Goal: Navigation & Orientation: Find specific page/section

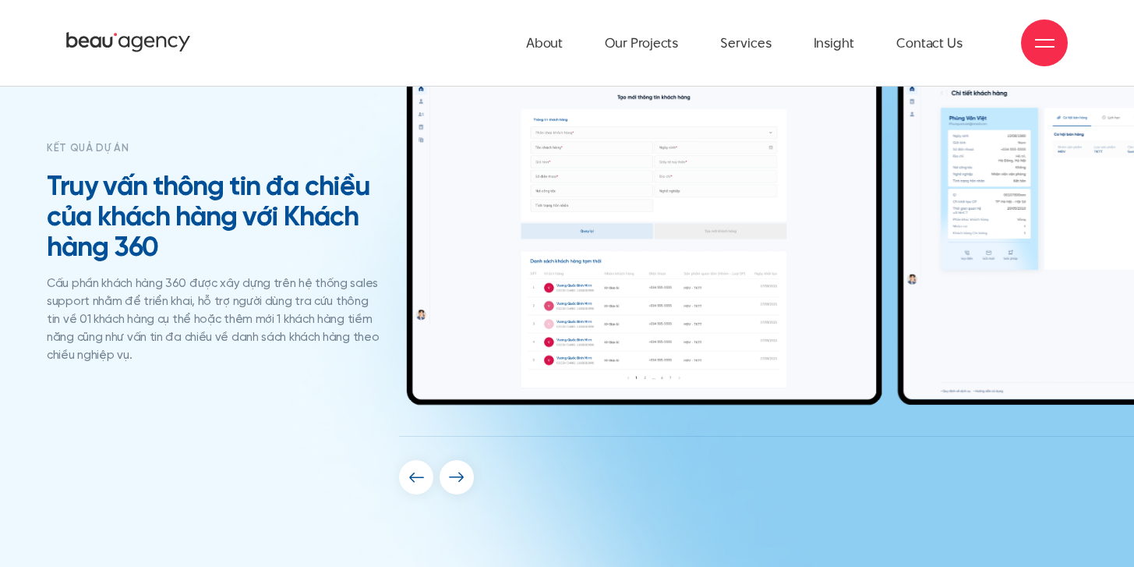
scroll to position [6102, 0]
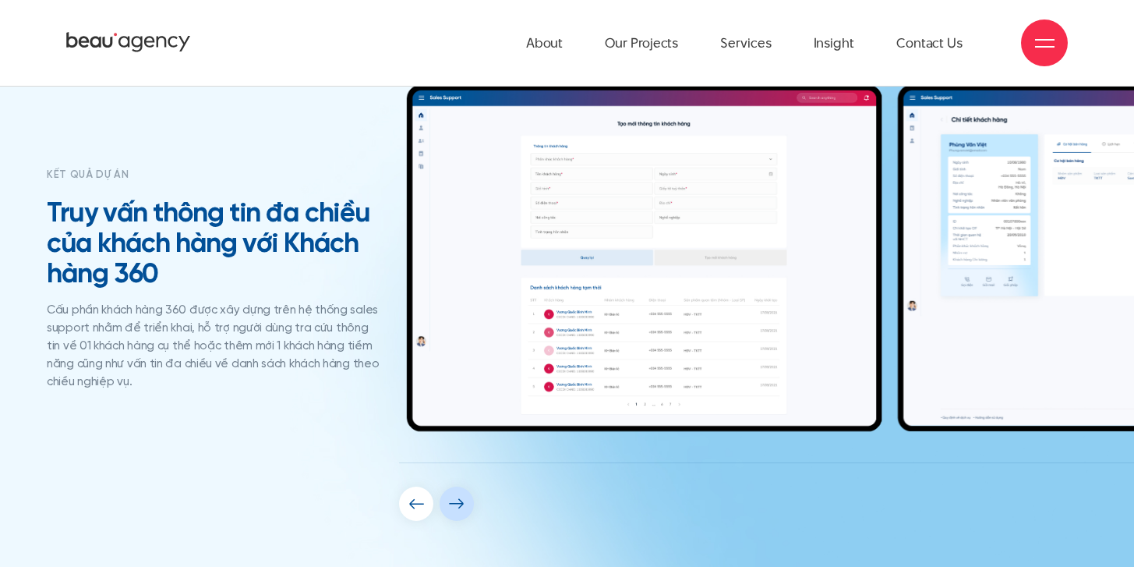
click at [450, 507] on img "Next slide" at bounding box center [457, 503] width 16 height 11
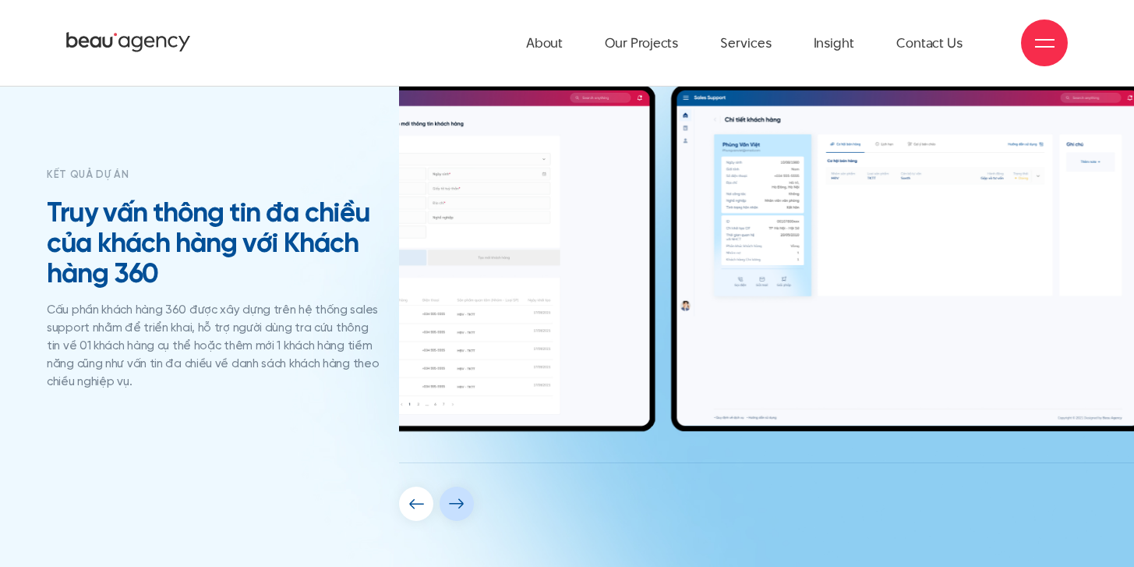
click at [450, 507] on img "Next slide" at bounding box center [457, 503] width 16 height 11
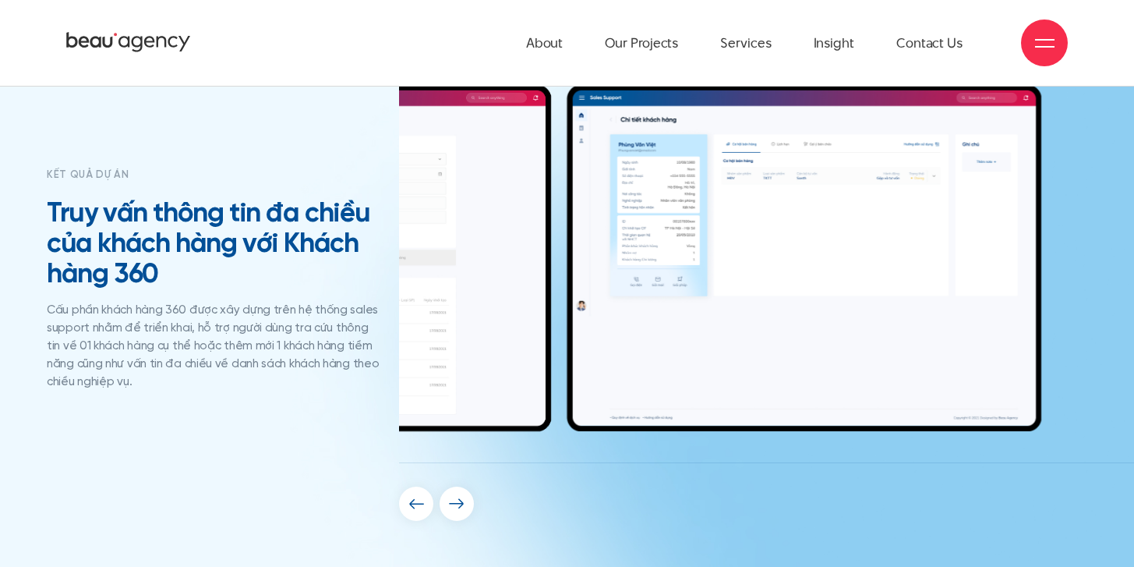
click at [344, 212] on div "kết quả dự án Truy vấn thông tin đa chiều của khách hàng với Khách hàng 360 Cấu…" at bounding box center [567, 302] width 1056 height 436
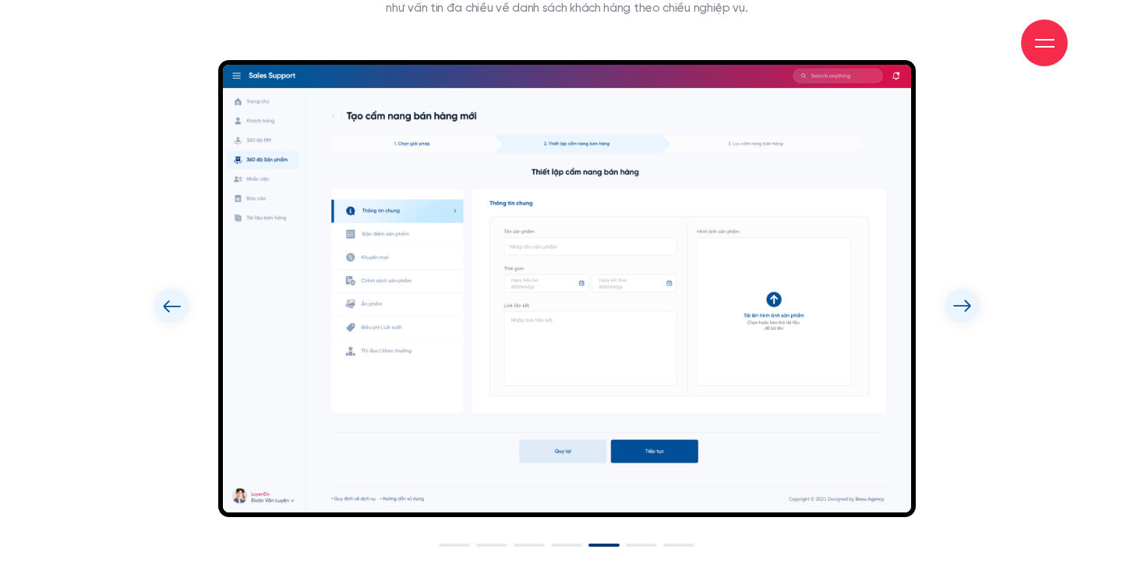
scroll to position [6909, 0]
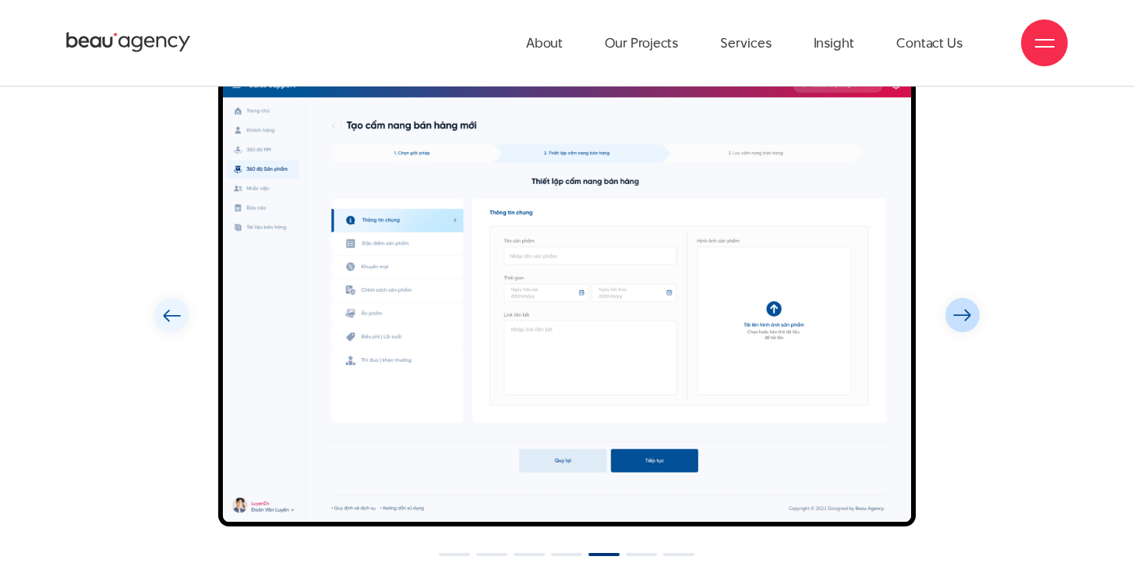
click at [972, 314] on div "Next slide" at bounding box center [962, 315] width 34 height 34
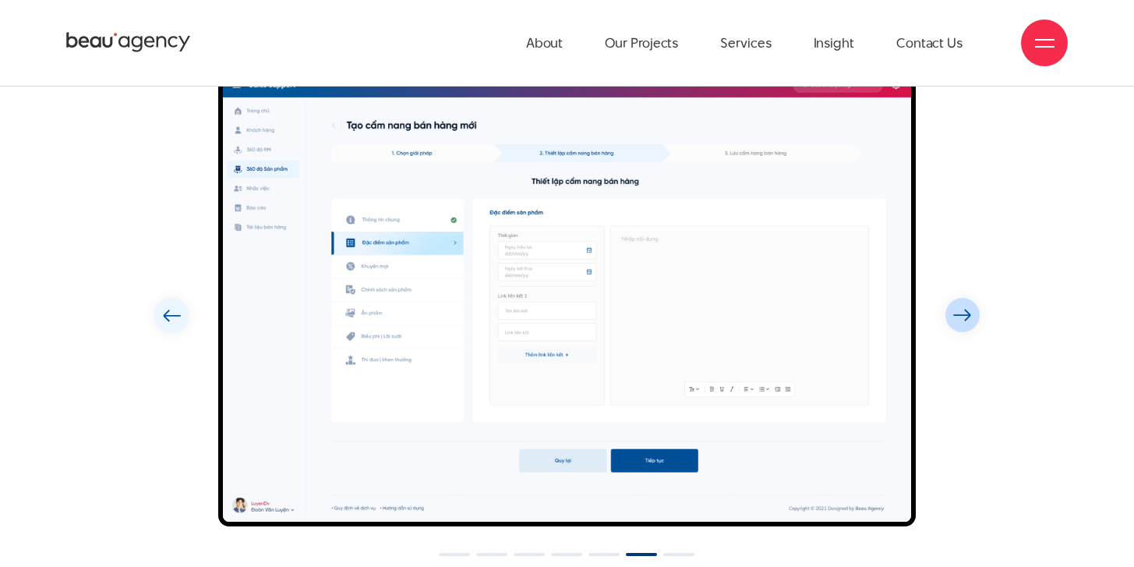
click at [972, 314] on div "Next slide" at bounding box center [962, 315] width 34 height 34
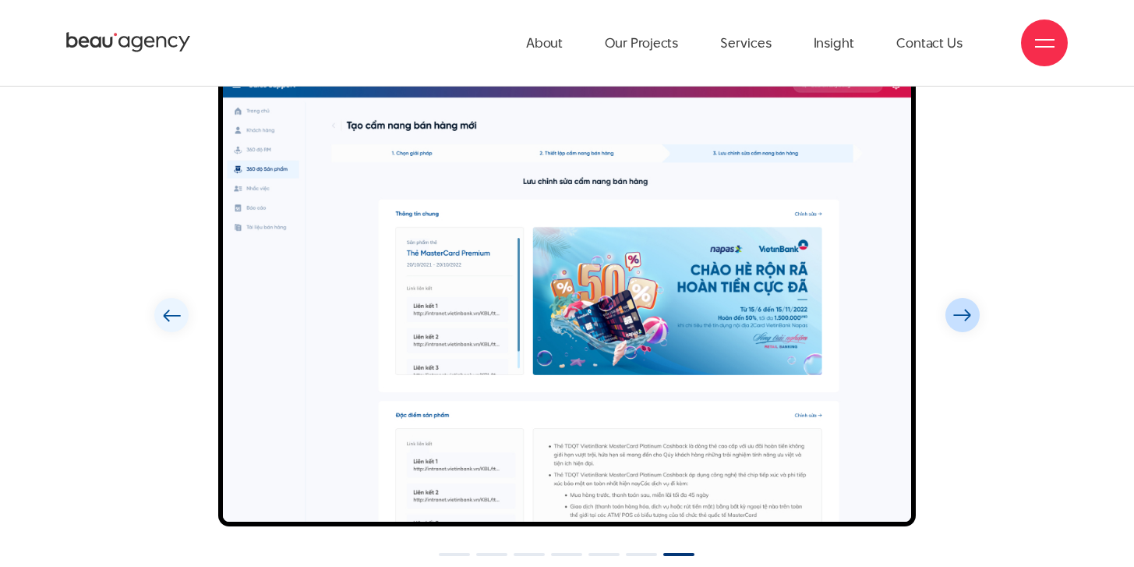
click at [972, 314] on div "Next slide" at bounding box center [962, 315] width 34 height 34
click at [169, 320] on img "Previous slide" at bounding box center [171, 315] width 19 height 13
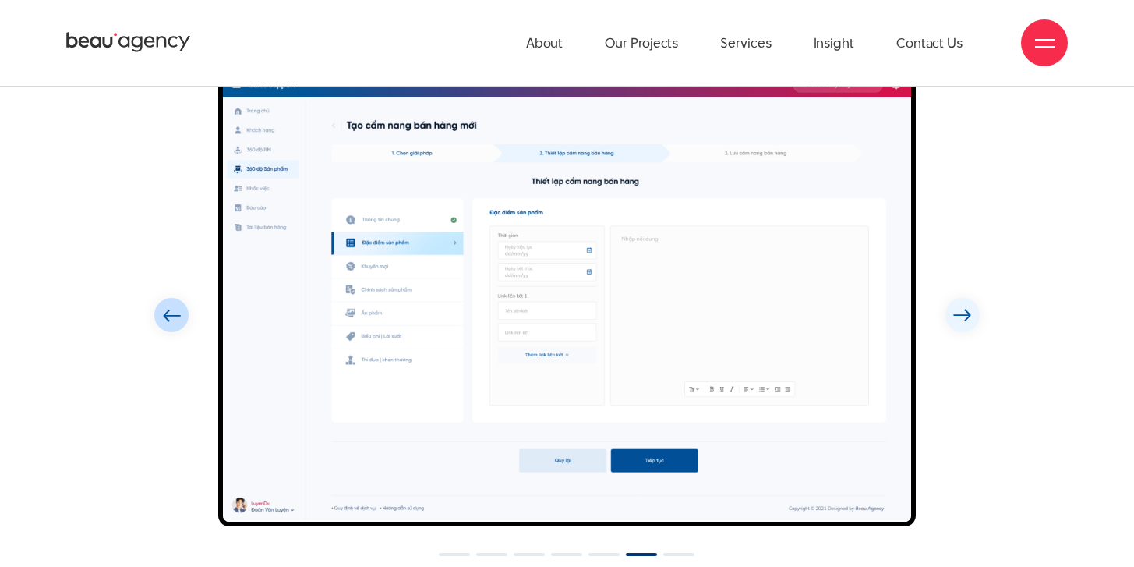
click at [169, 320] on img "Previous slide" at bounding box center [171, 315] width 19 height 13
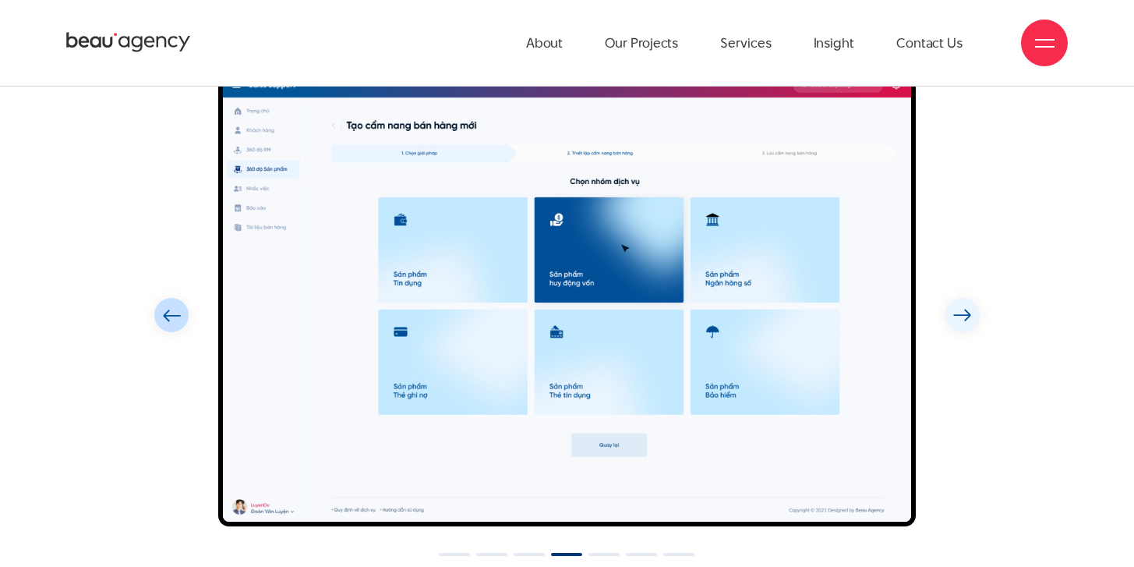
click at [169, 320] on img "Previous slide" at bounding box center [171, 315] width 19 height 13
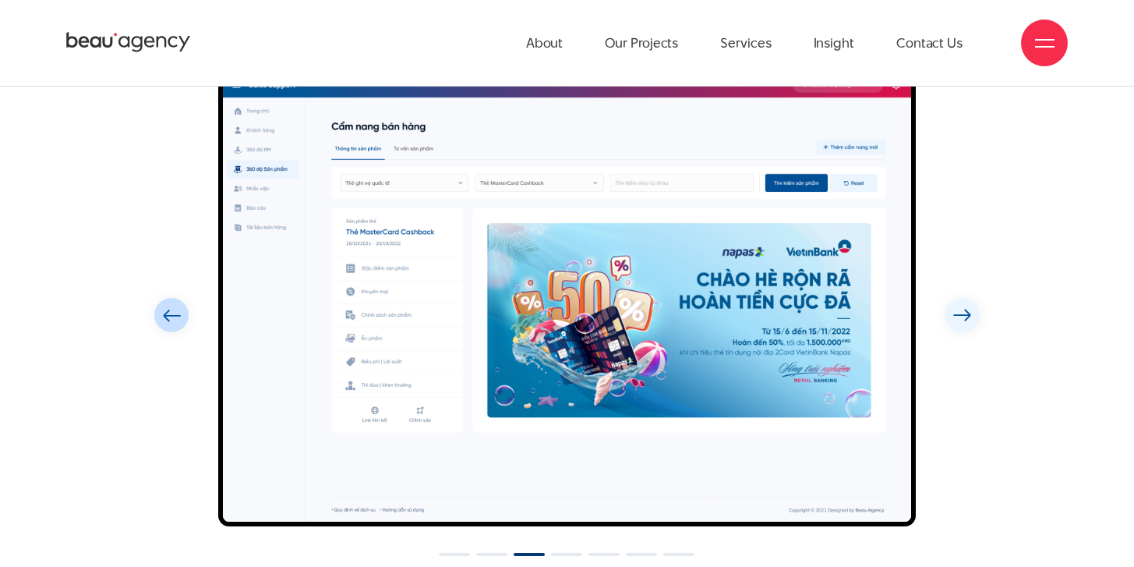
click at [169, 320] on img "Previous slide" at bounding box center [171, 315] width 19 height 13
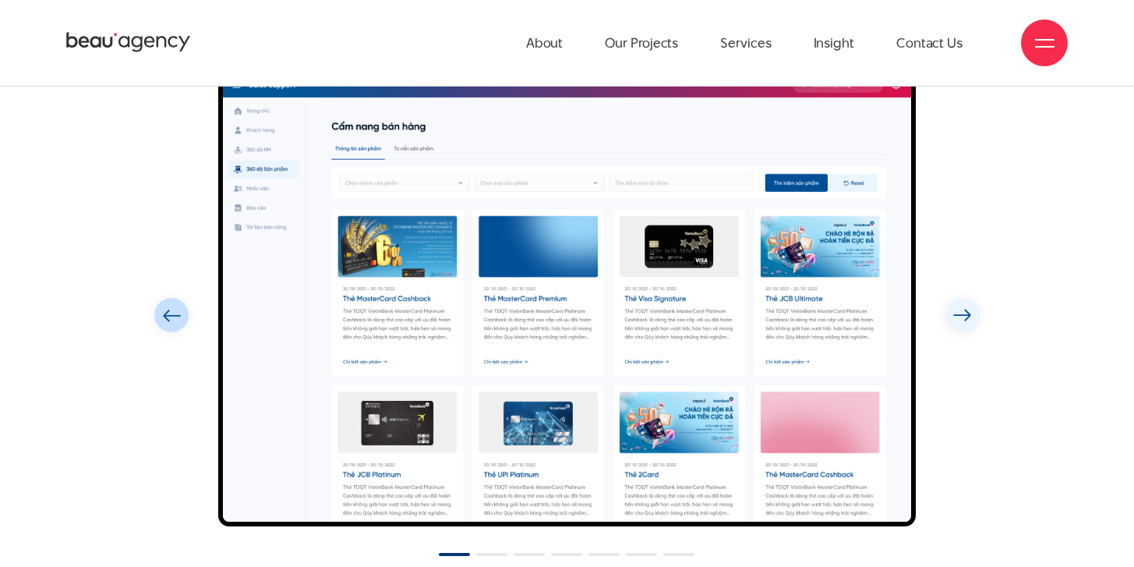
click at [169, 320] on img "Previous slide" at bounding box center [171, 315] width 19 height 13
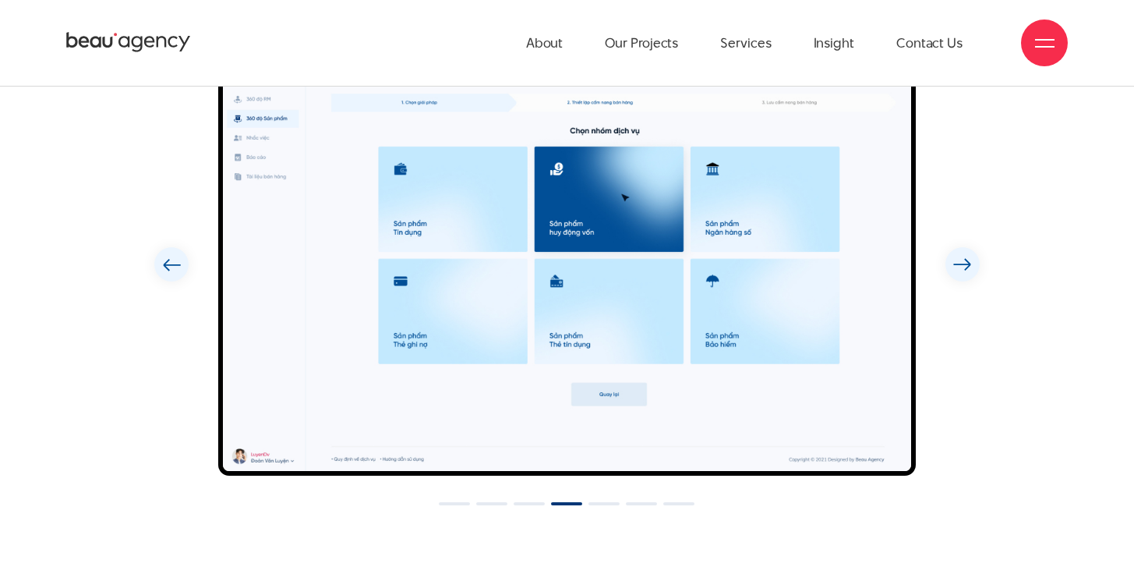
scroll to position [6879, 0]
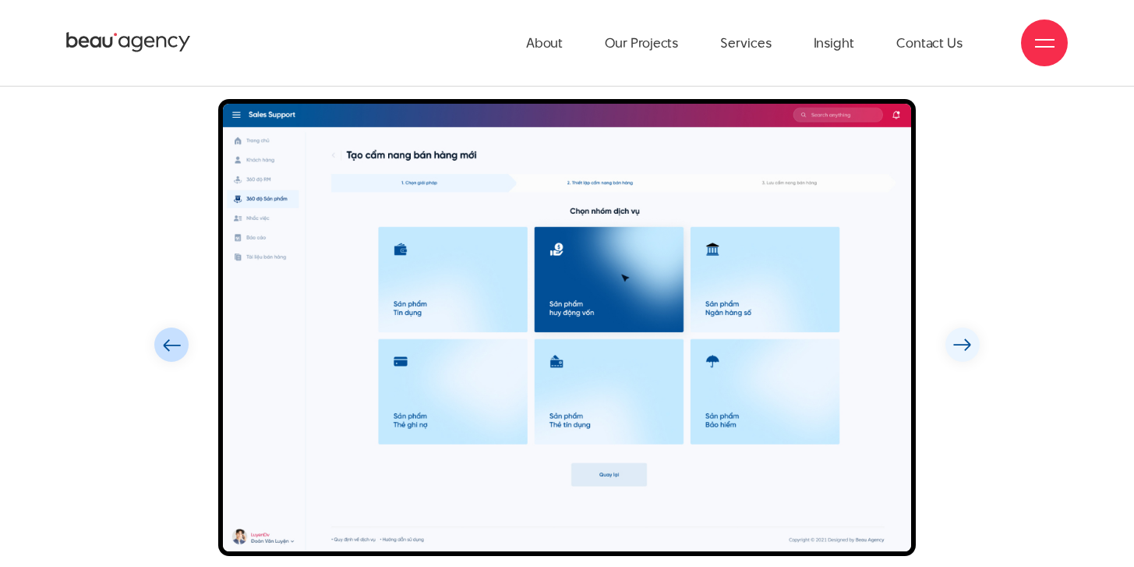
click at [171, 333] on div "Previous slide" at bounding box center [171, 344] width 34 height 34
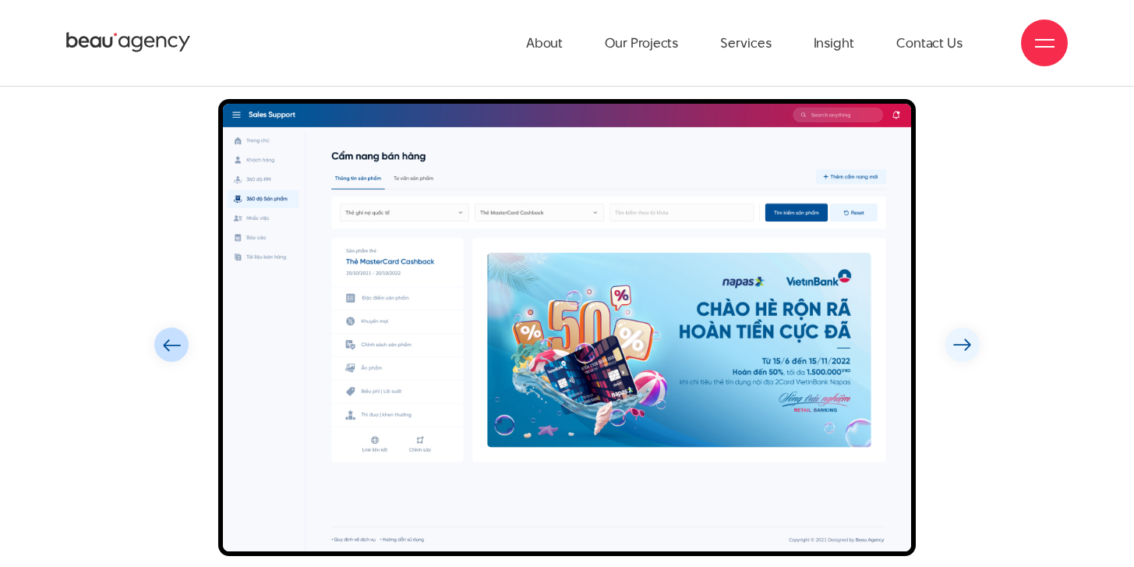
click at [174, 340] on img "Previous slide" at bounding box center [171, 344] width 19 height 13
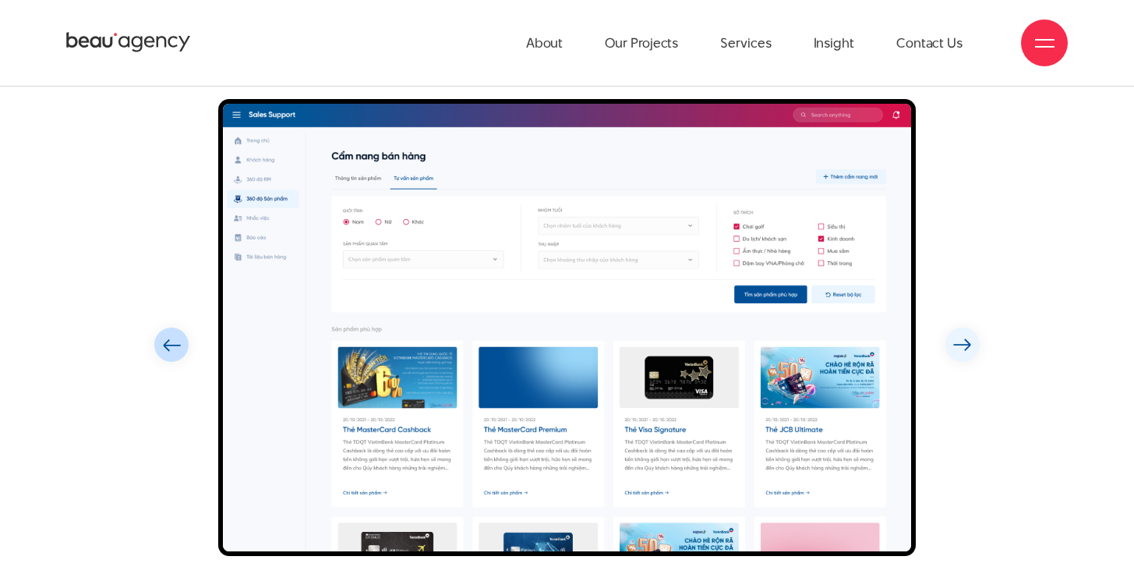
click at [174, 340] on img "Previous slide" at bounding box center [171, 344] width 19 height 13
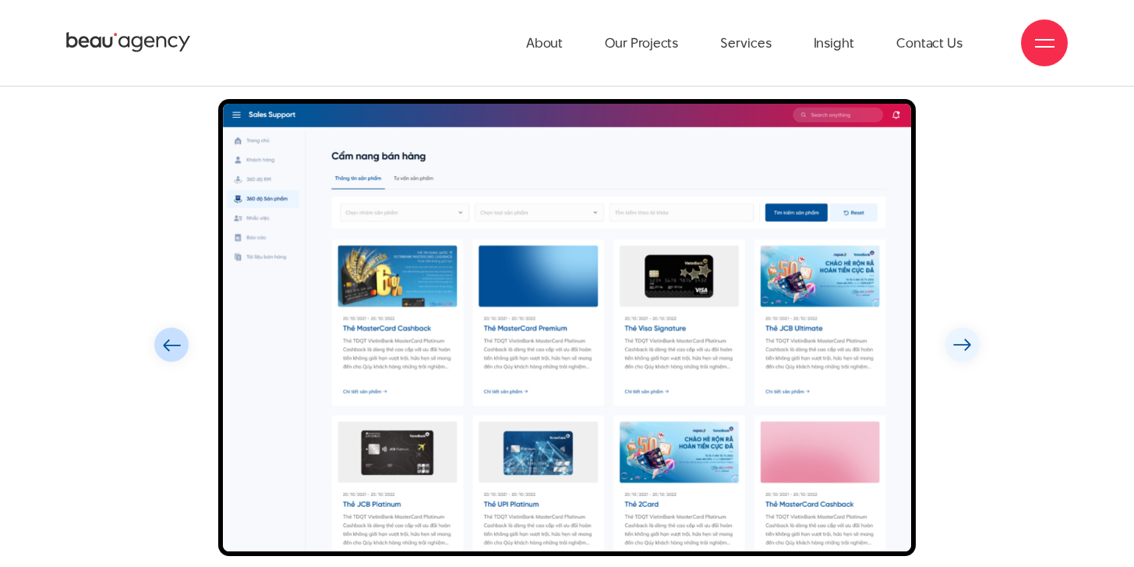
click at [174, 340] on img "Previous slide" at bounding box center [171, 344] width 19 height 13
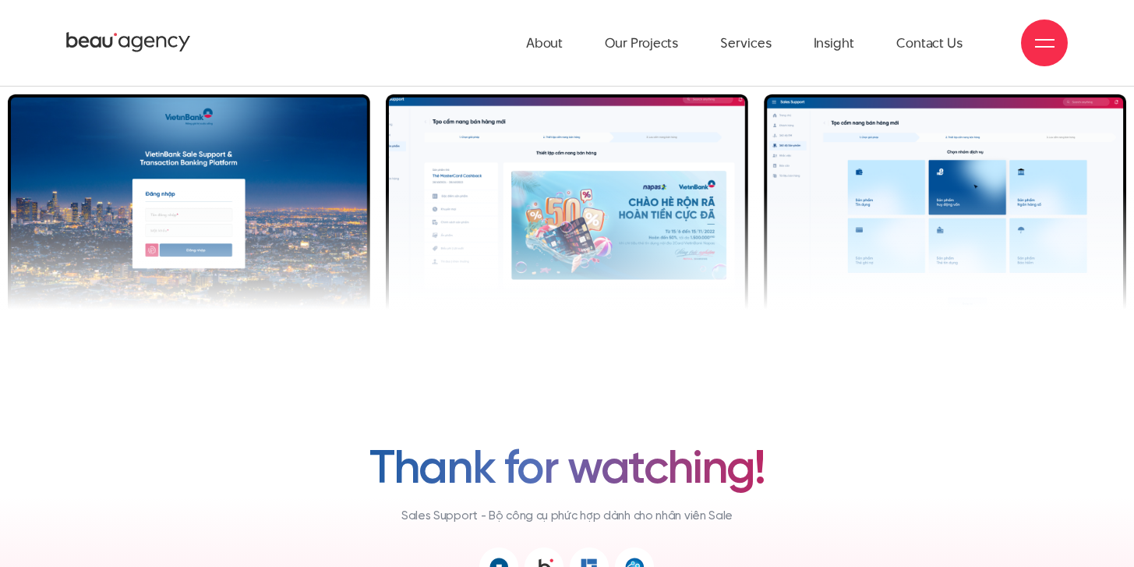
scroll to position [10232, 0]
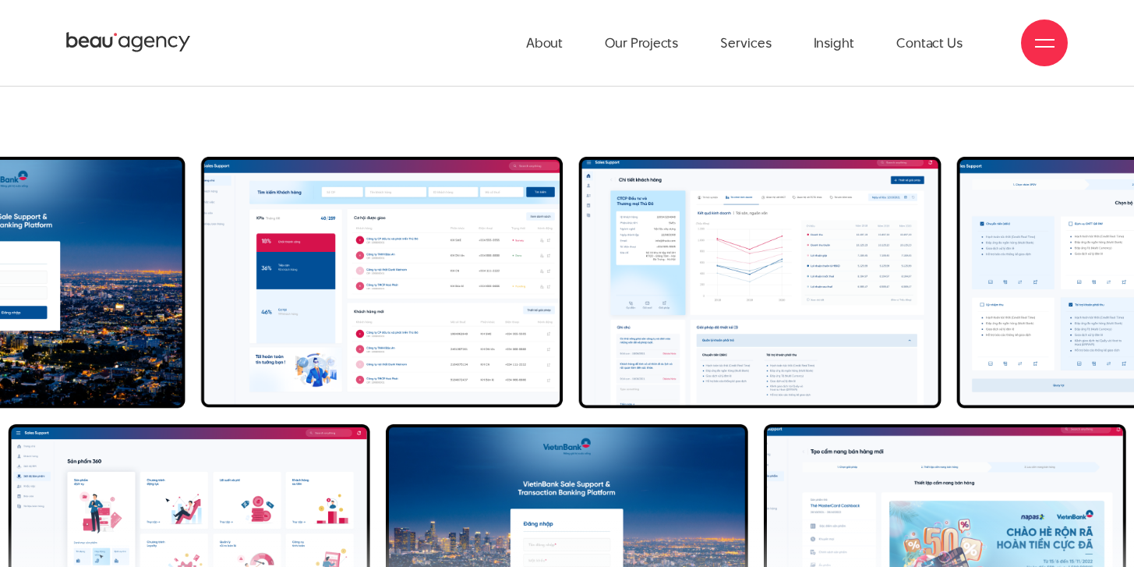
click at [846, 348] on img "3 / 4" at bounding box center [760, 283] width 362 height 252
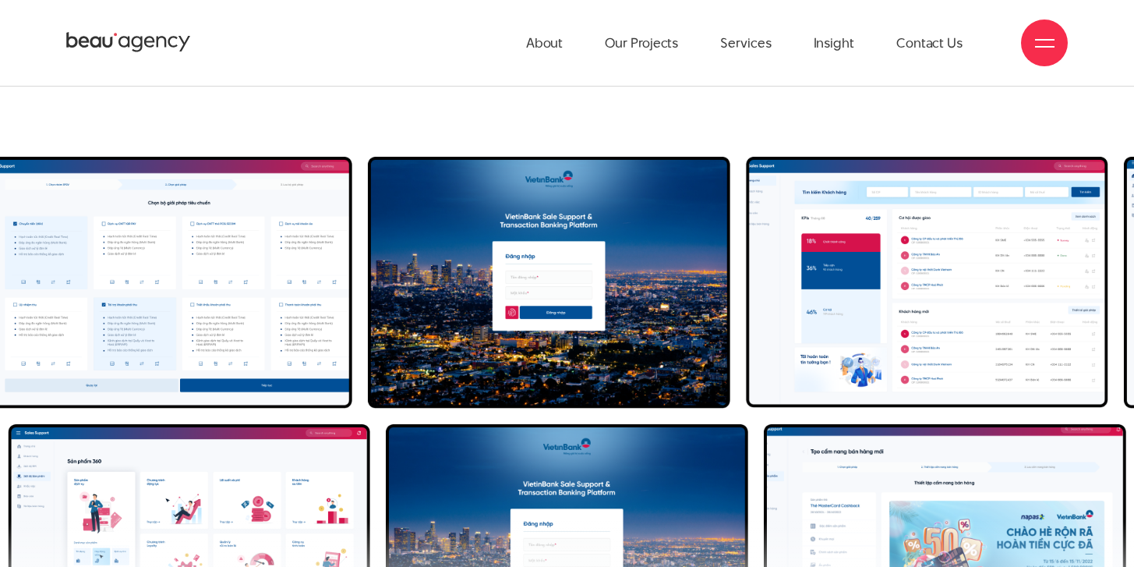
click at [857, 312] on img "2 / 4" at bounding box center [927, 282] width 362 height 251
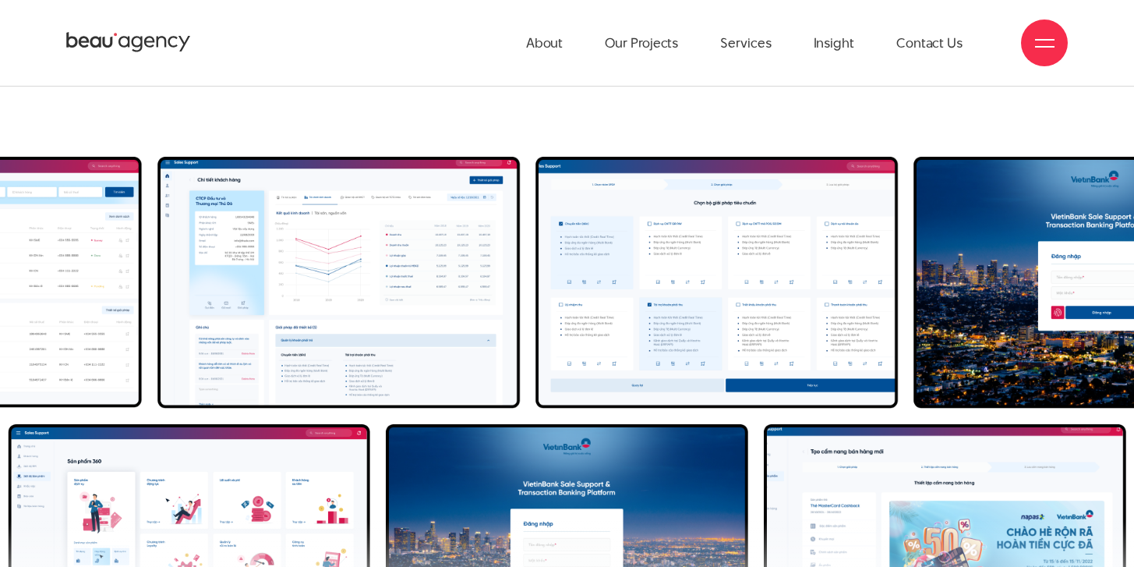
click at [520, 326] on img "3 / 4" at bounding box center [338, 283] width 362 height 252
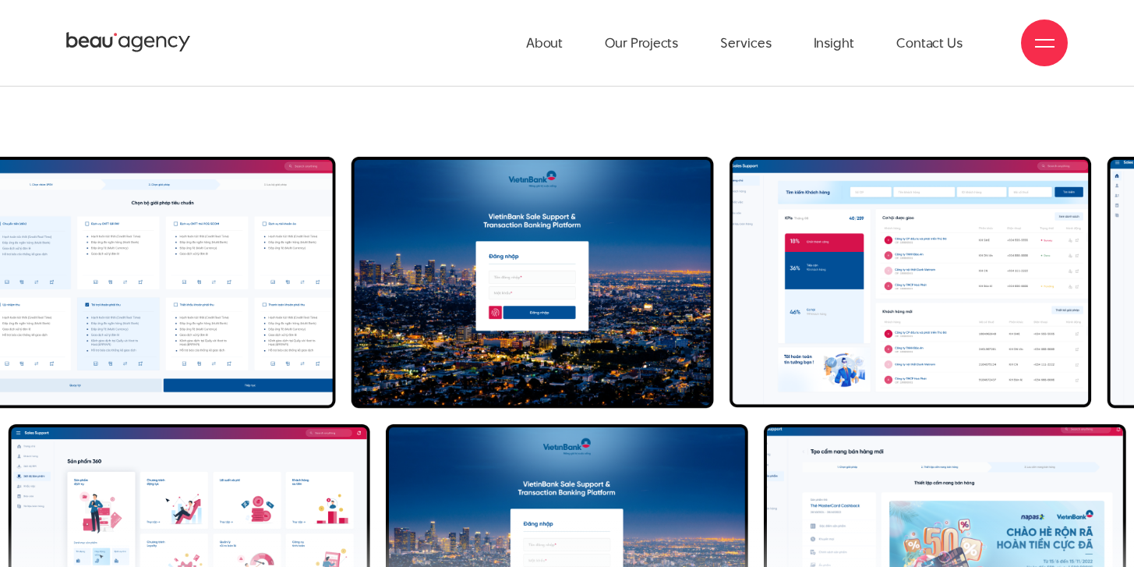
click at [821, 333] on img "2 / 4" at bounding box center [910, 282] width 362 height 251
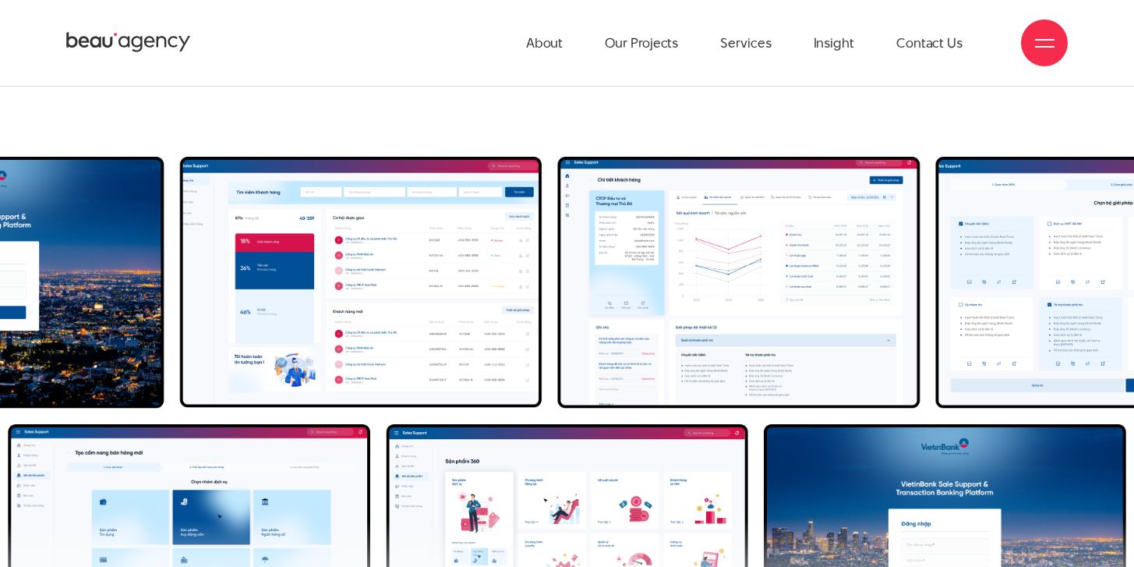
click at [912, 315] on img "3 / 4" at bounding box center [739, 283] width 362 height 252
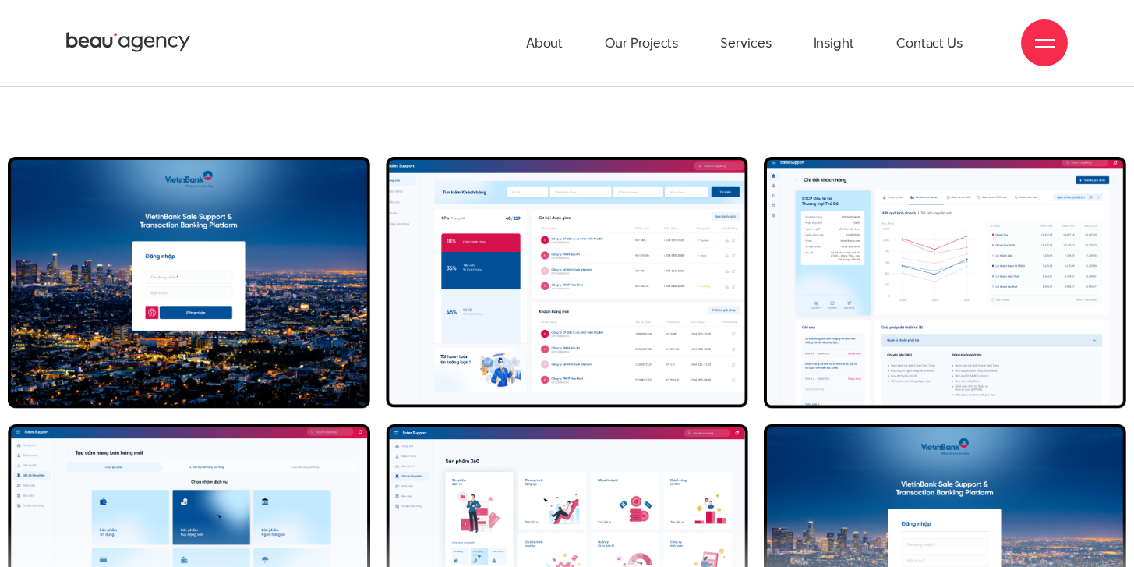
click at [764, 275] on img "3 / 4" at bounding box center [945, 283] width 362 height 252
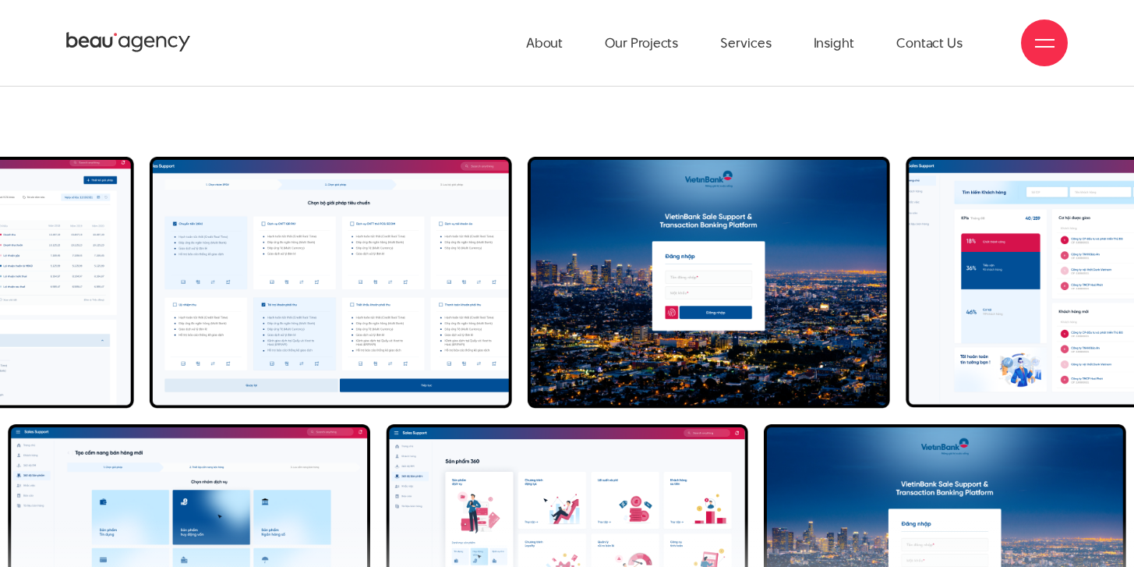
click at [906, 294] on img "2 / 4" at bounding box center [1087, 282] width 362 height 251
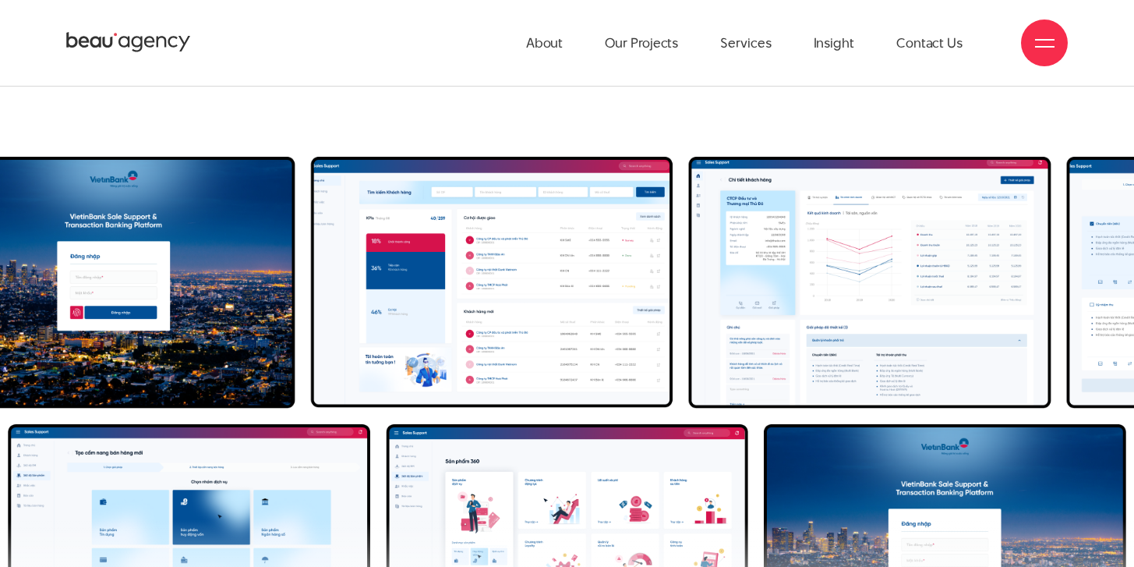
click at [174, 238] on img "1 / 4" at bounding box center [114, 283] width 362 height 252
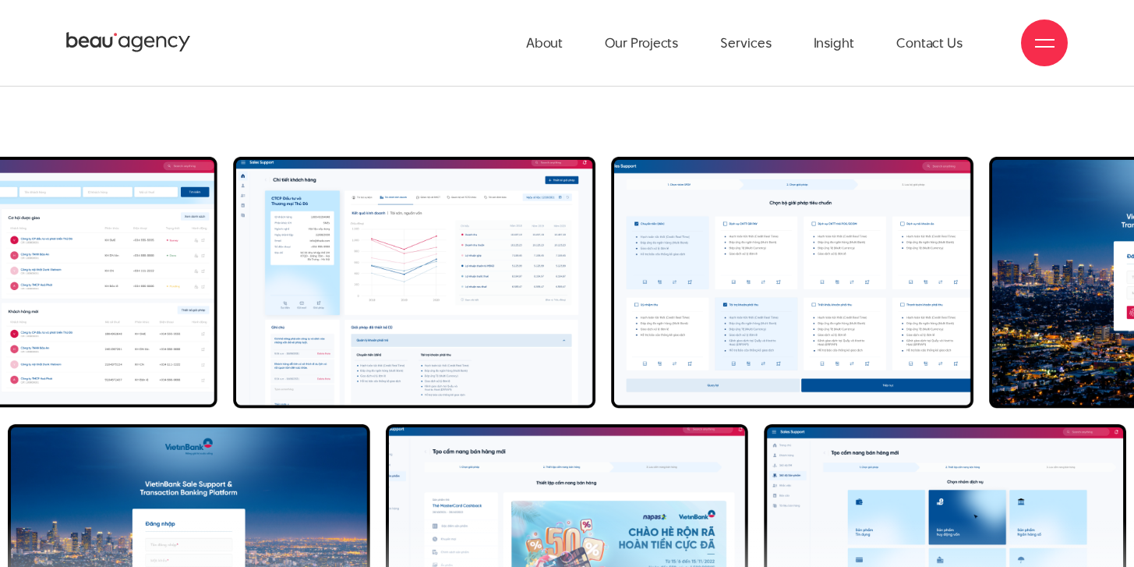
click at [611, 252] on img "4 / 4" at bounding box center [792, 283] width 362 height 252
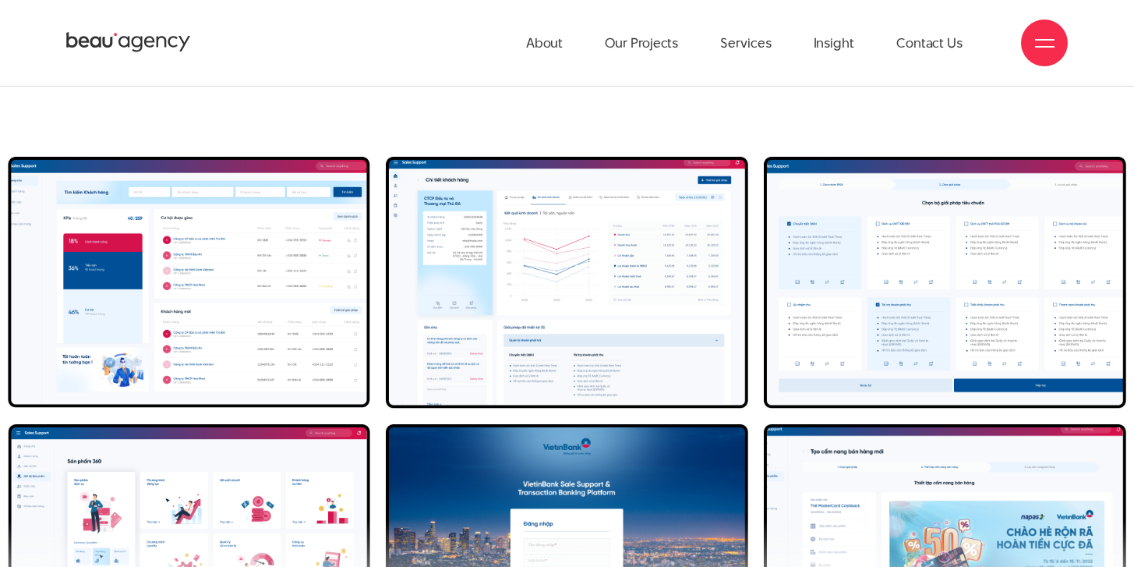
click at [764, 265] on img "4 / 4" at bounding box center [945, 283] width 362 height 252
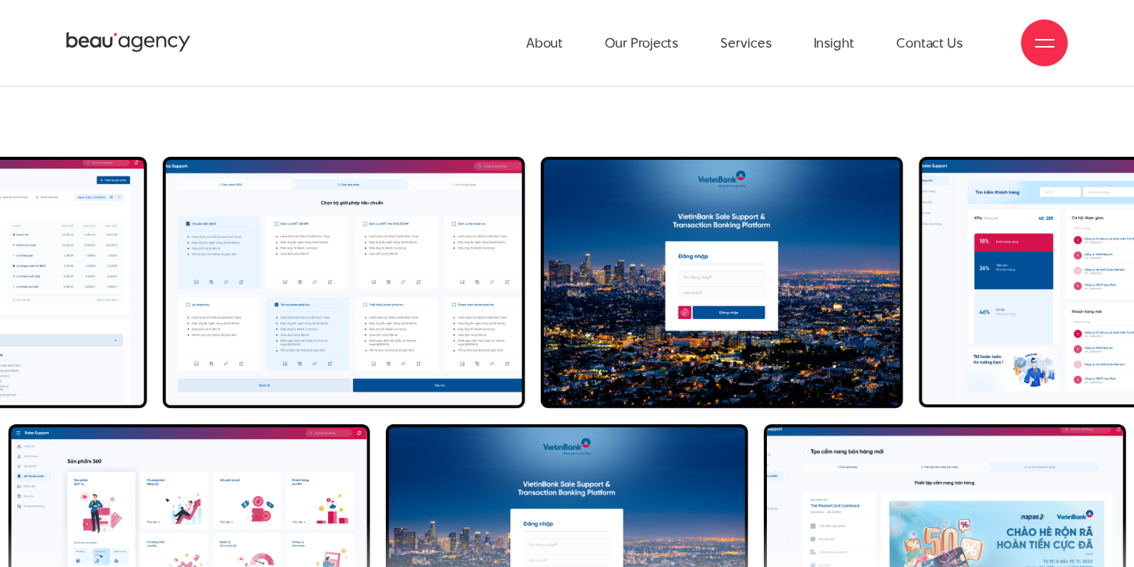
click at [919, 202] on img "2 / 4" at bounding box center [1100, 282] width 362 height 251
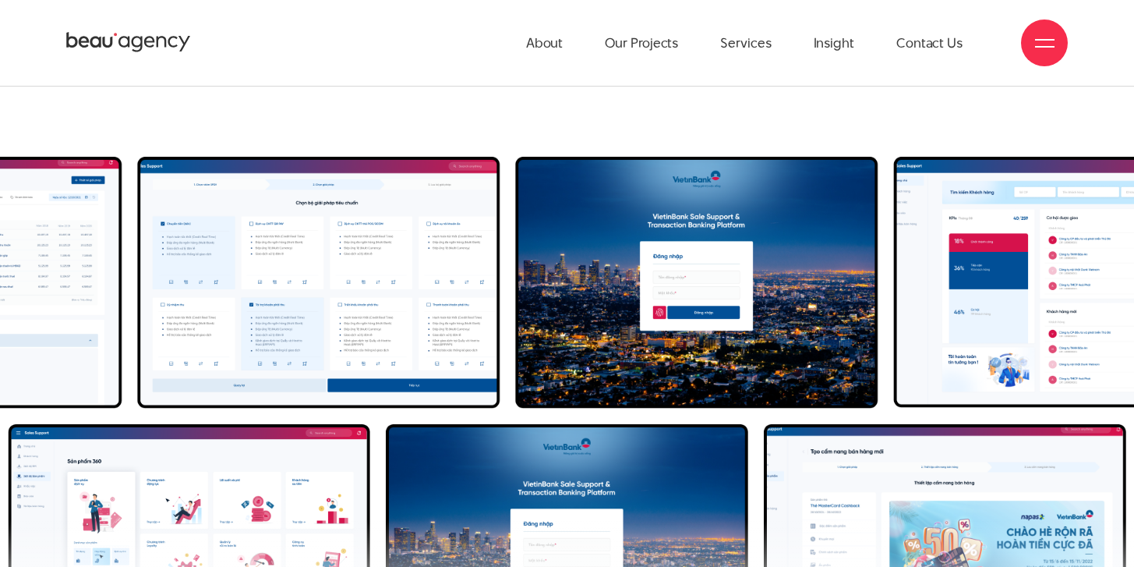
click at [515, 226] on img "1 / 4" at bounding box center [696, 283] width 362 height 252
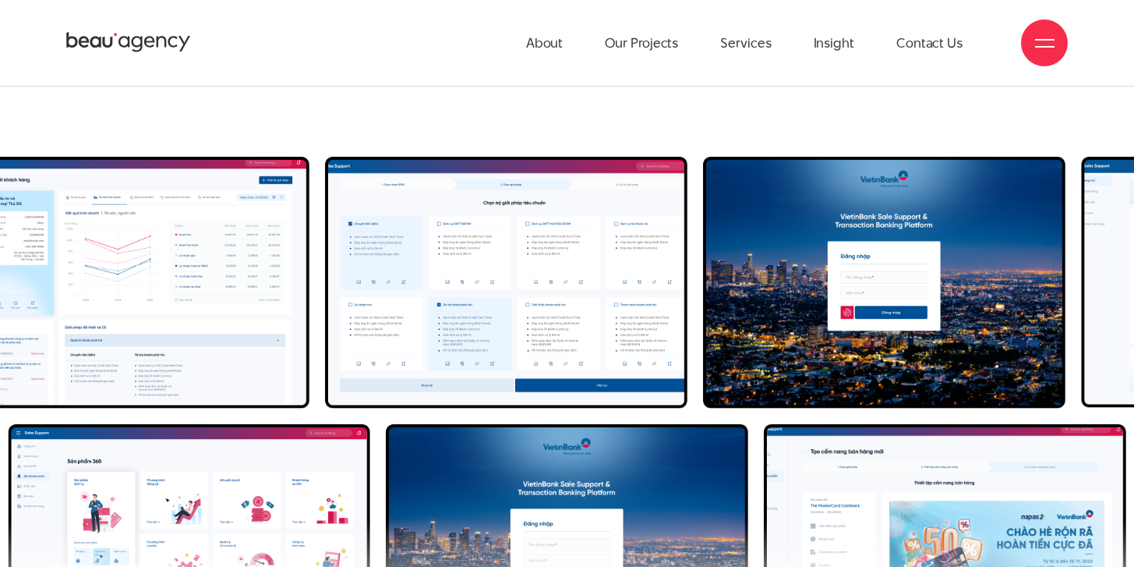
click at [703, 255] on img "1 / 4" at bounding box center [884, 283] width 362 height 252
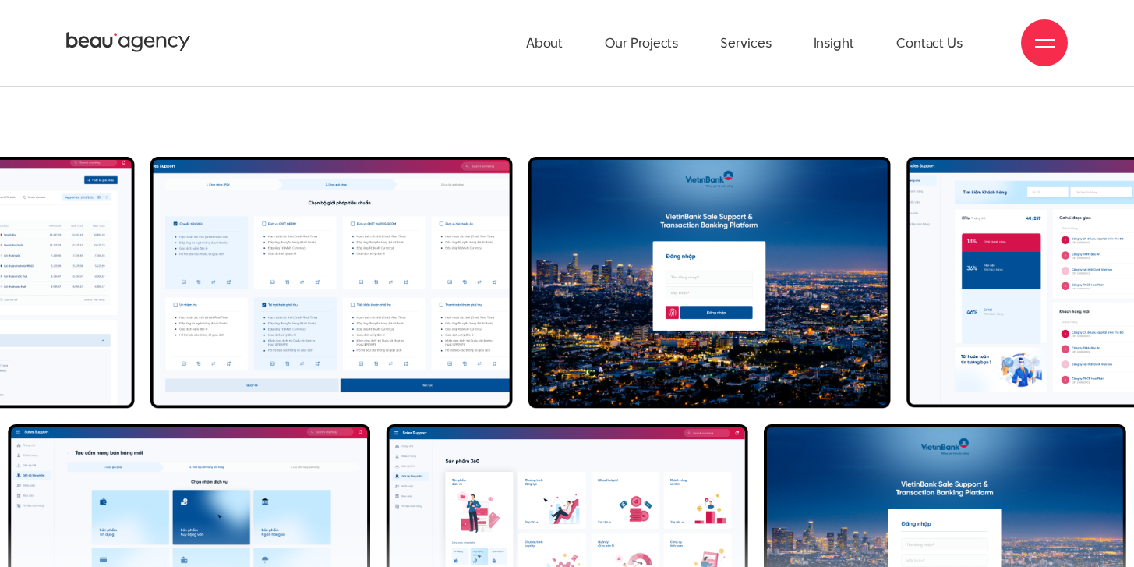
click at [238, 235] on img "4 / 4" at bounding box center [331, 283] width 362 height 252
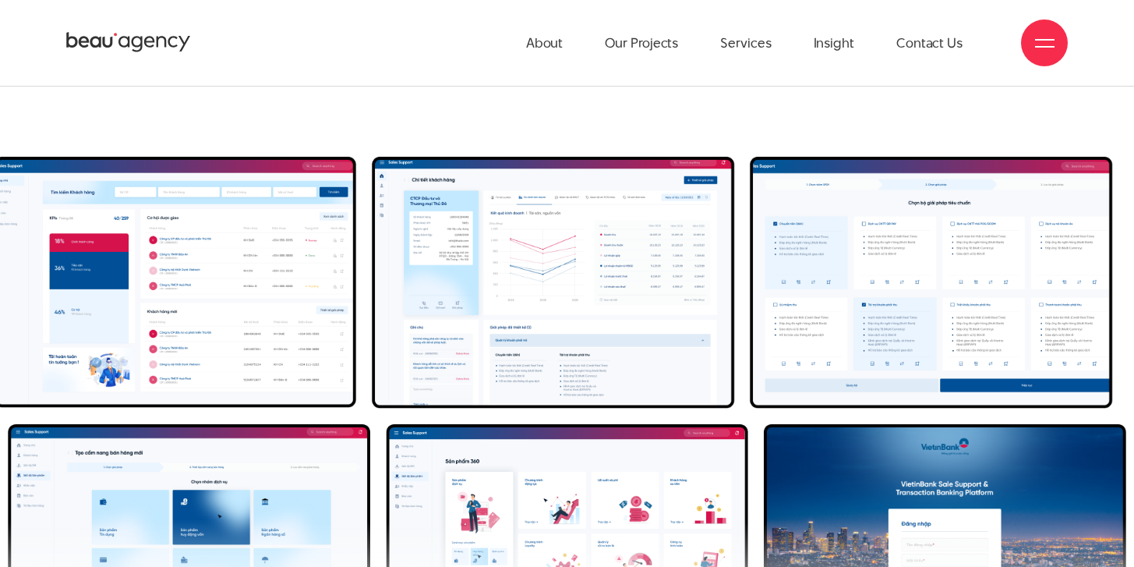
click at [235, 243] on img "2 / 4" at bounding box center [175, 282] width 362 height 251
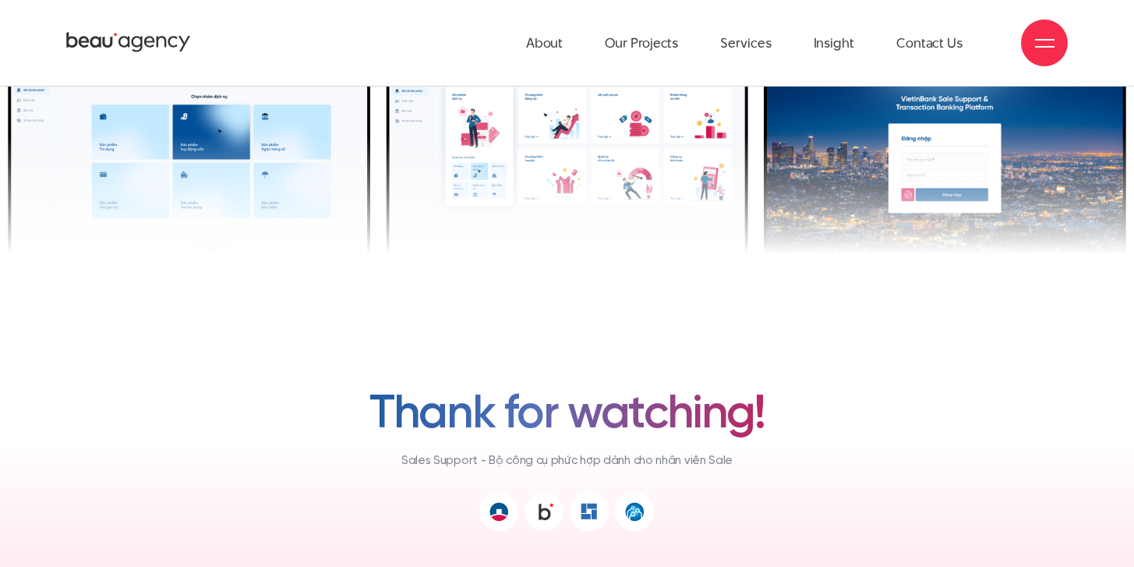
scroll to position [10597, 0]
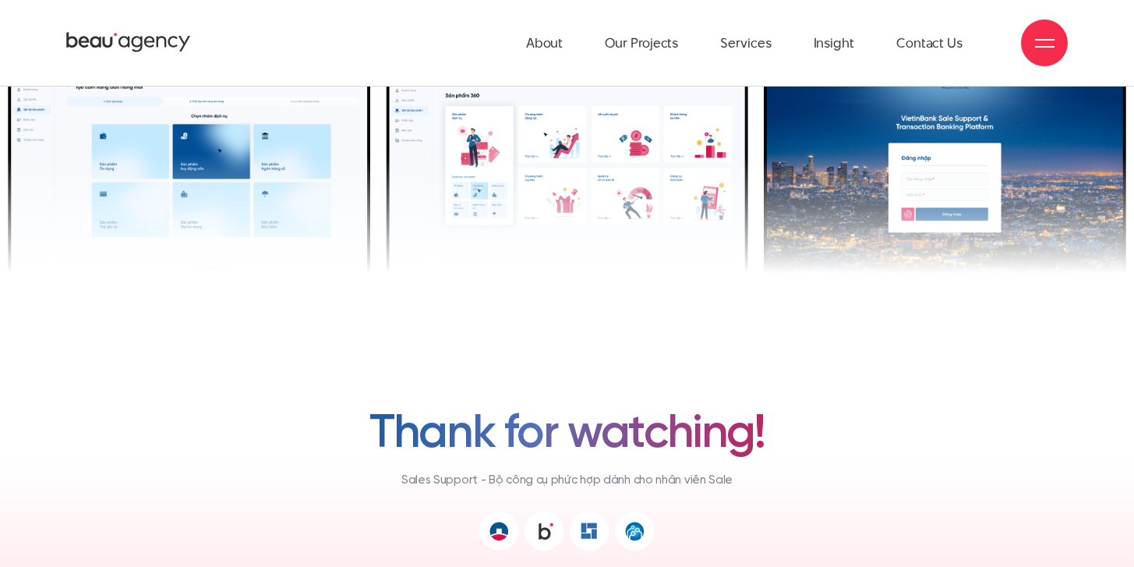
drag, startPoint x: 372, startPoint y: 158, endPoint x: 925, endPoint y: 191, distance: 553.5
click at [937, 192] on div at bounding box center [567, 50] width 1134 height 534
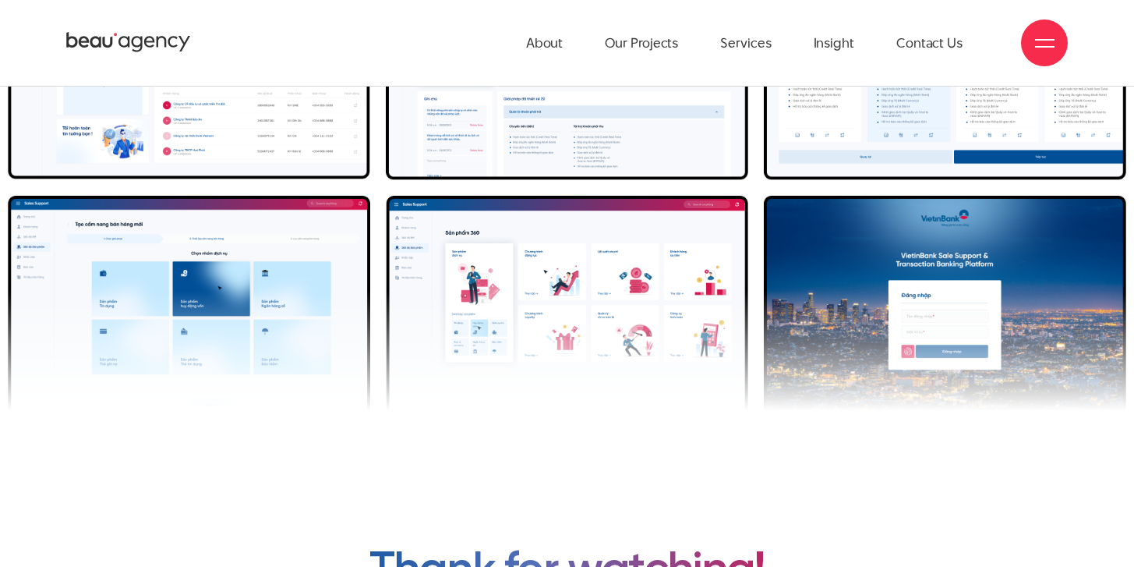
drag, startPoint x: 757, startPoint y: 301, endPoint x: 391, endPoint y: 287, distance: 366.5
click at [391, 287] on div at bounding box center [567, 188] width 1134 height 534
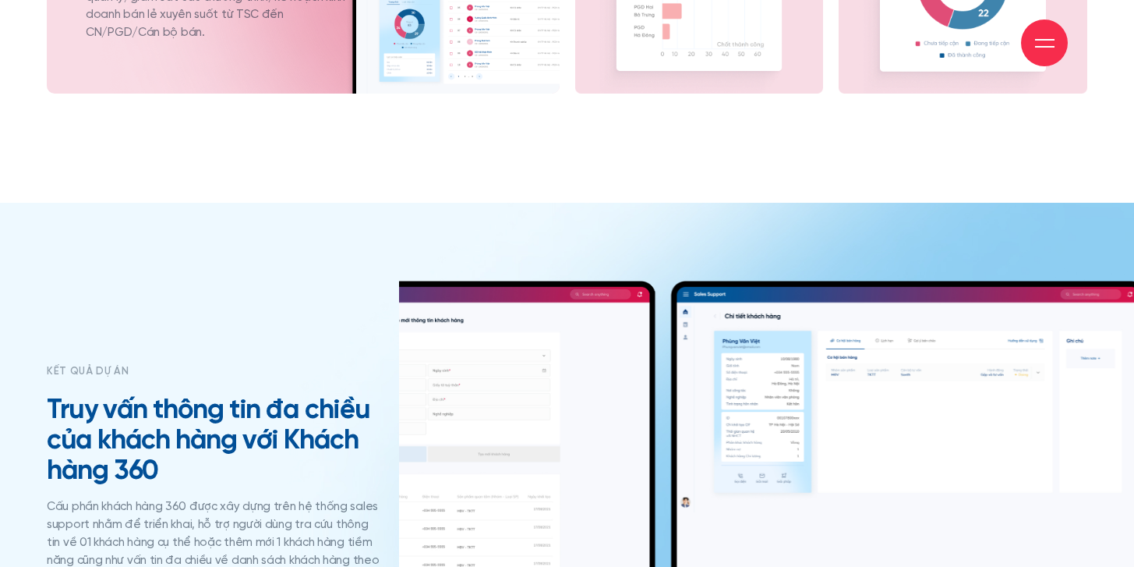
scroll to position [6014, 0]
